Goal: Task Accomplishment & Management: Manage account settings

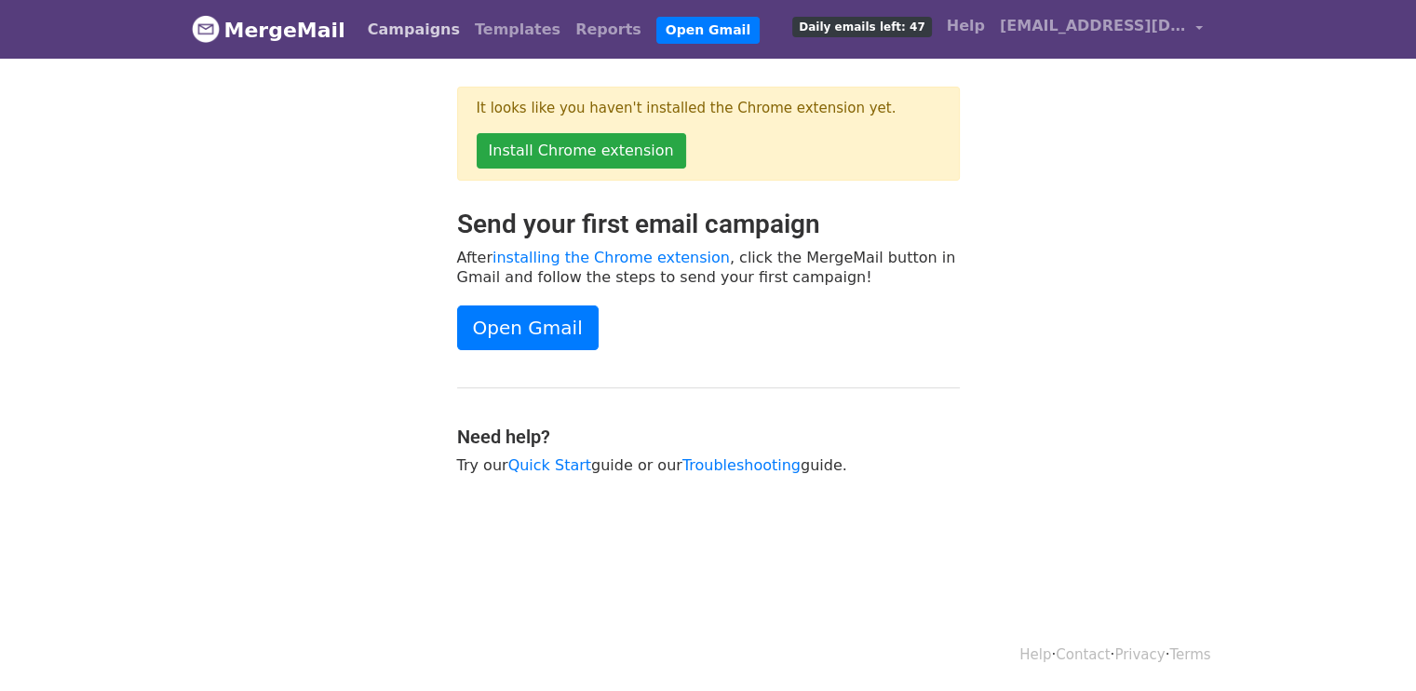
click at [384, 38] on link "Campaigns" at bounding box center [413, 29] width 107 height 37
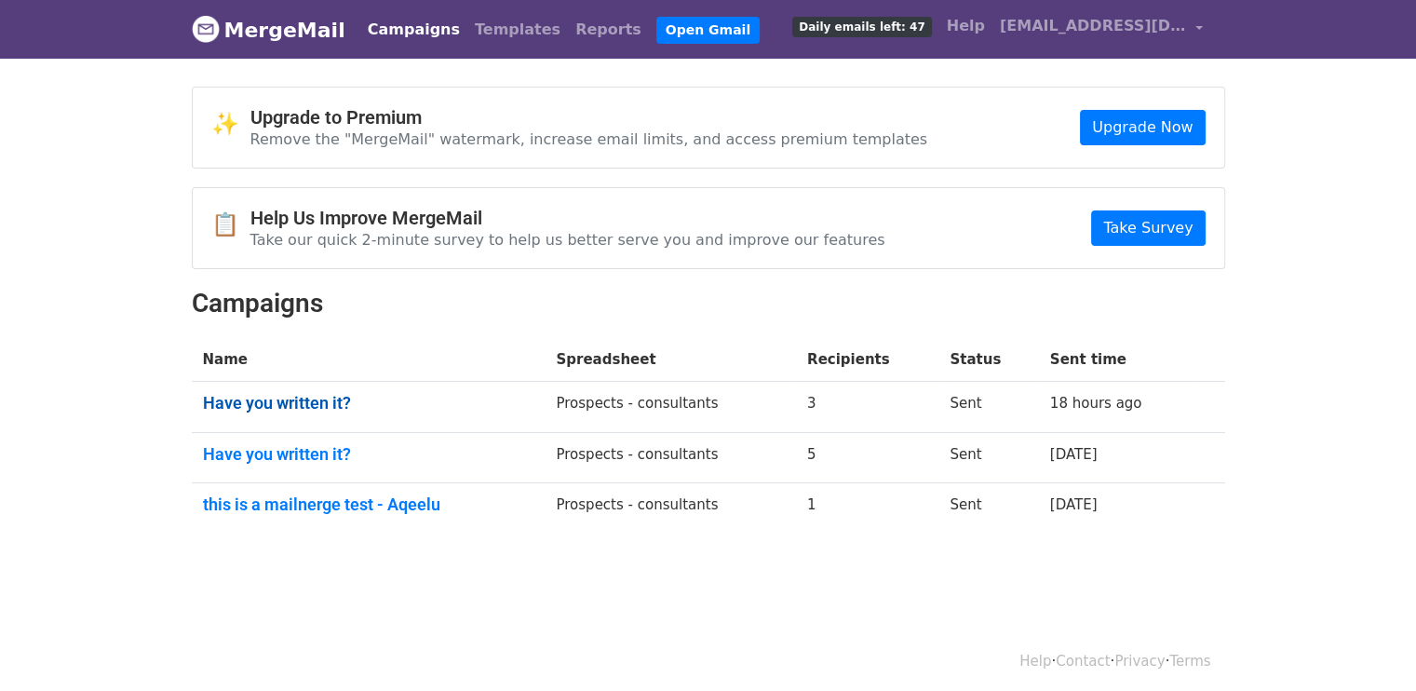
click at [276, 402] on link "Have you written it?" at bounding box center [369, 403] width 332 height 20
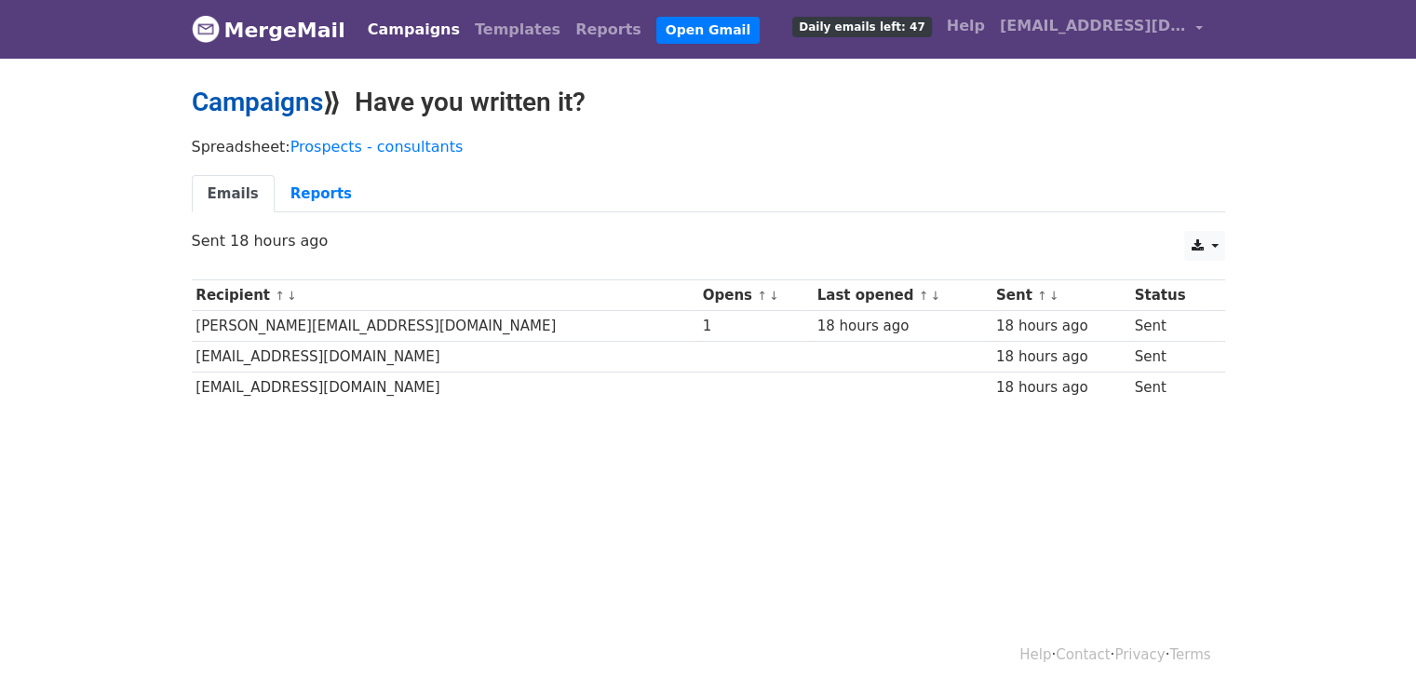
click at [240, 102] on link "Campaigns" at bounding box center [257, 102] width 131 height 31
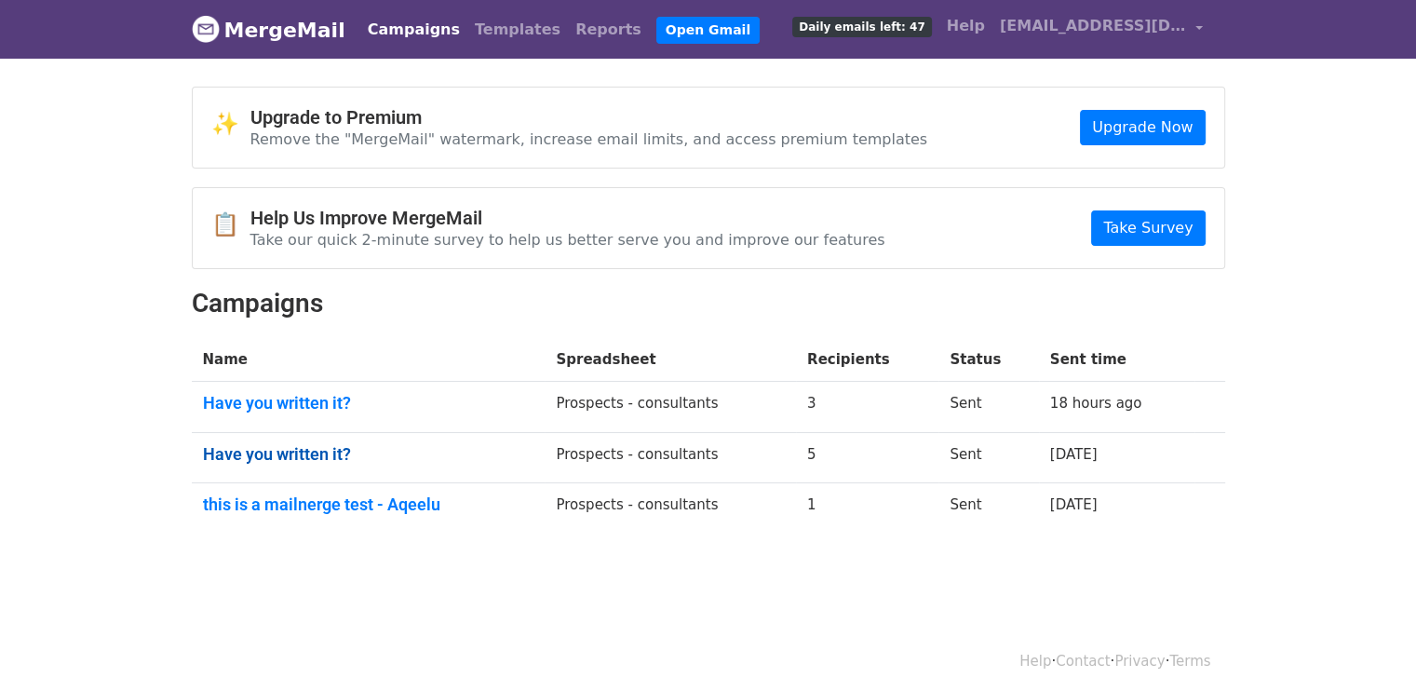
click at [277, 457] on link "Have you written it?" at bounding box center [369, 454] width 332 height 20
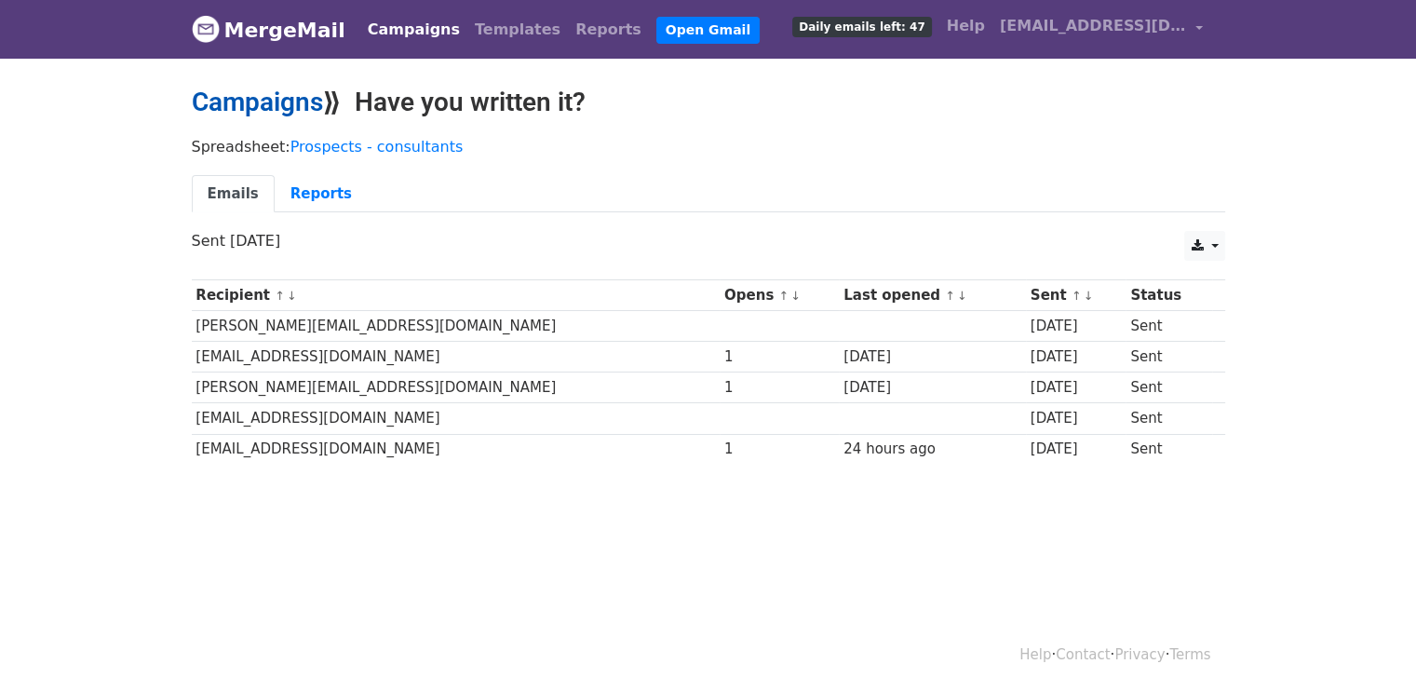
click at [272, 96] on link "Campaigns" at bounding box center [257, 102] width 131 height 31
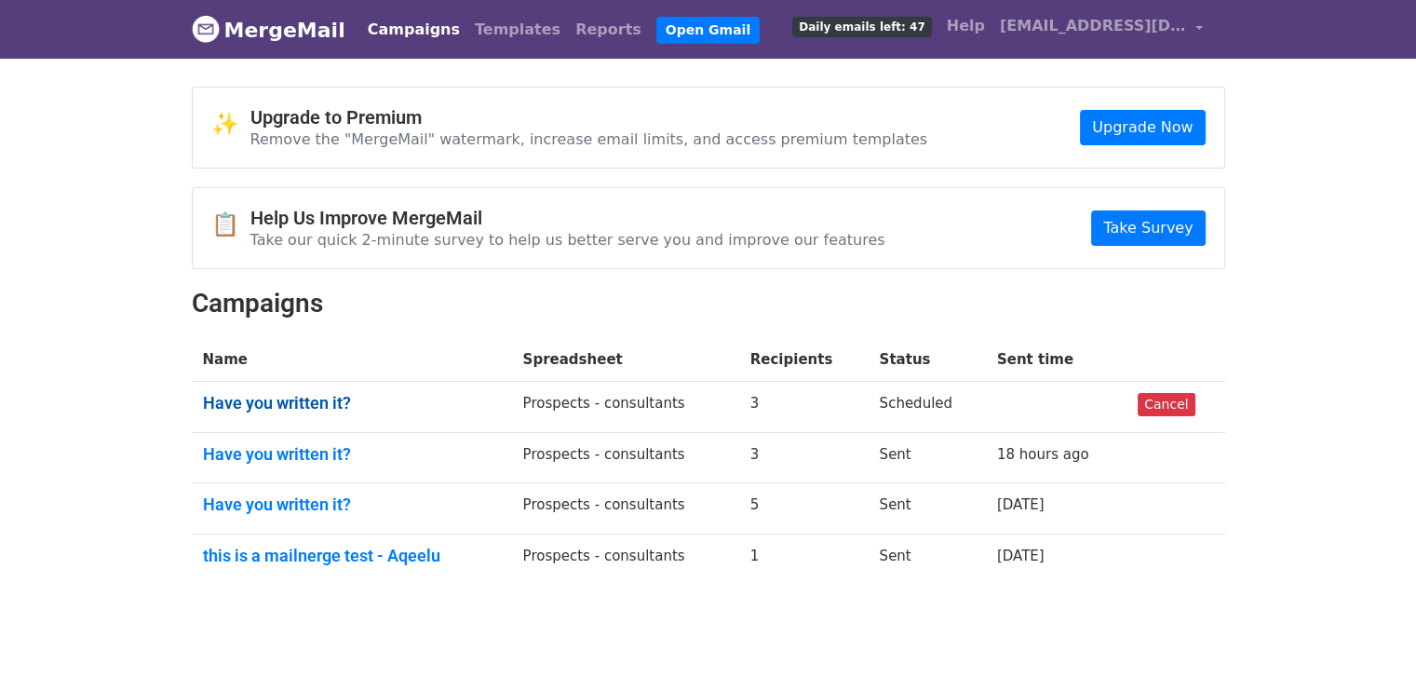
click at [309, 405] on link "Have you written it?" at bounding box center [352, 403] width 298 height 20
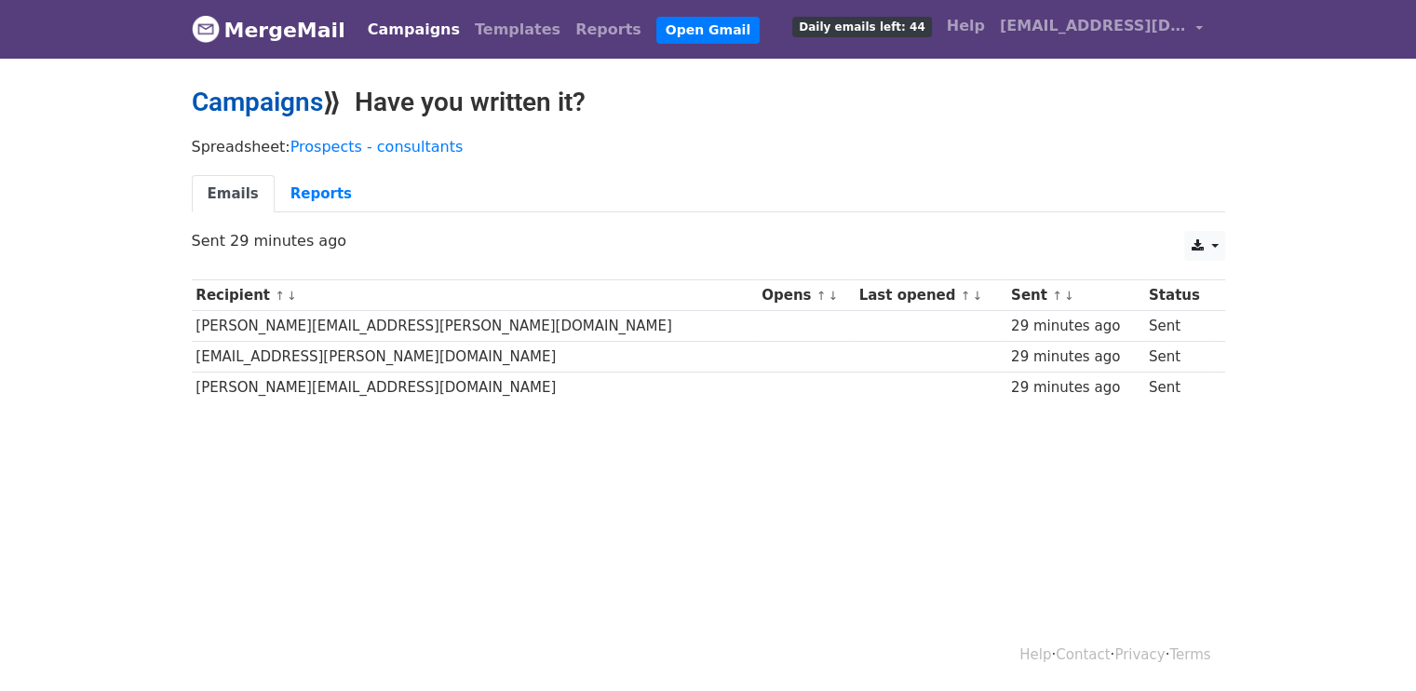
click at [251, 88] on link "Campaigns" at bounding box center [257, 102] width 131 height 31
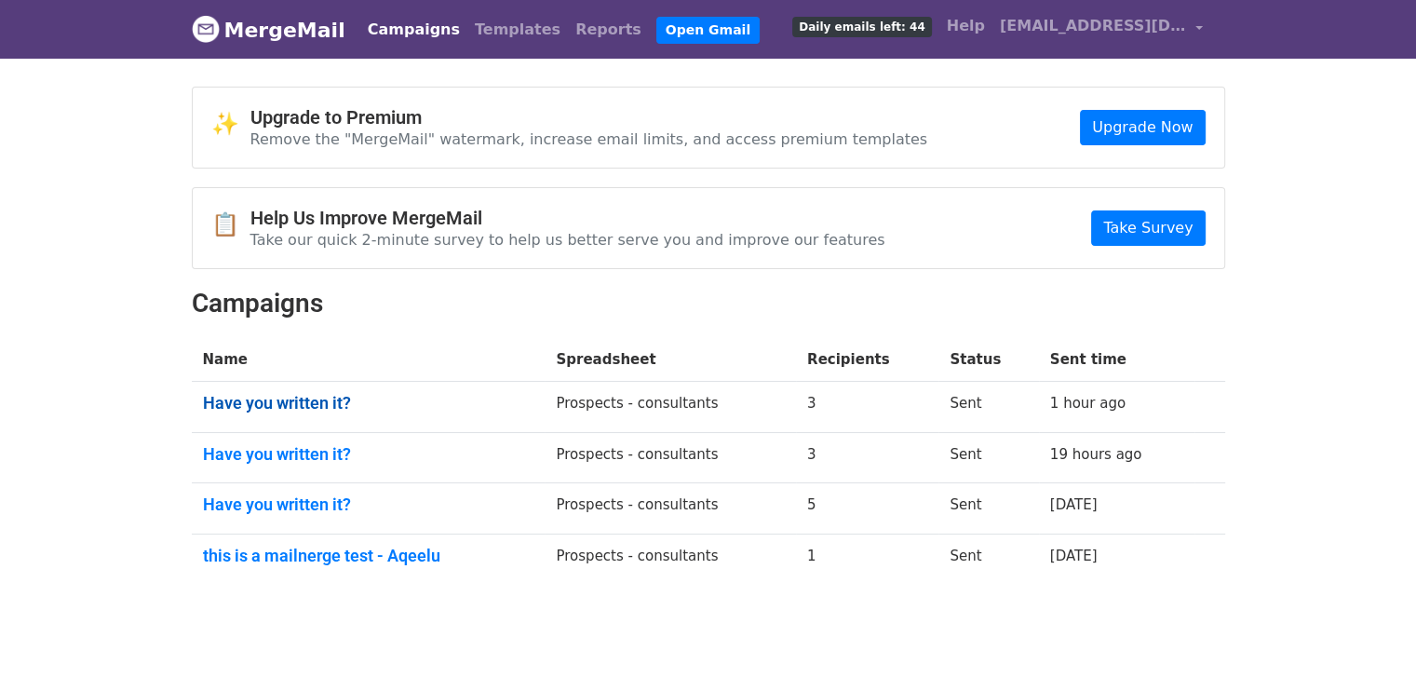
click at [305, 397] on link "Have you written it?" at bounding box center [369, 403] width 332 height 20
